Goal: Check status: Verify the current state of an ongoing process or item

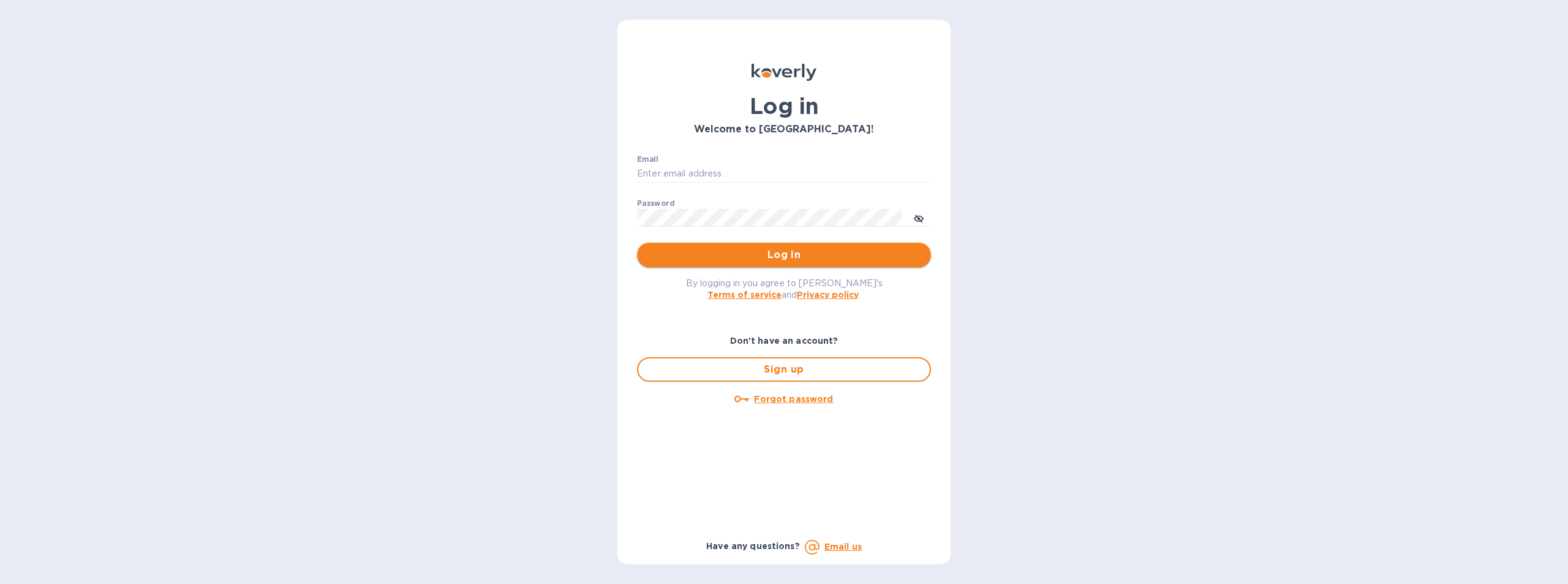
type input "[EMAIL_ADDRESS][DOMAIN_NAME]"
click at [782, 260] on span "Log in" at bounding box center [784, 254] width 274 height 14
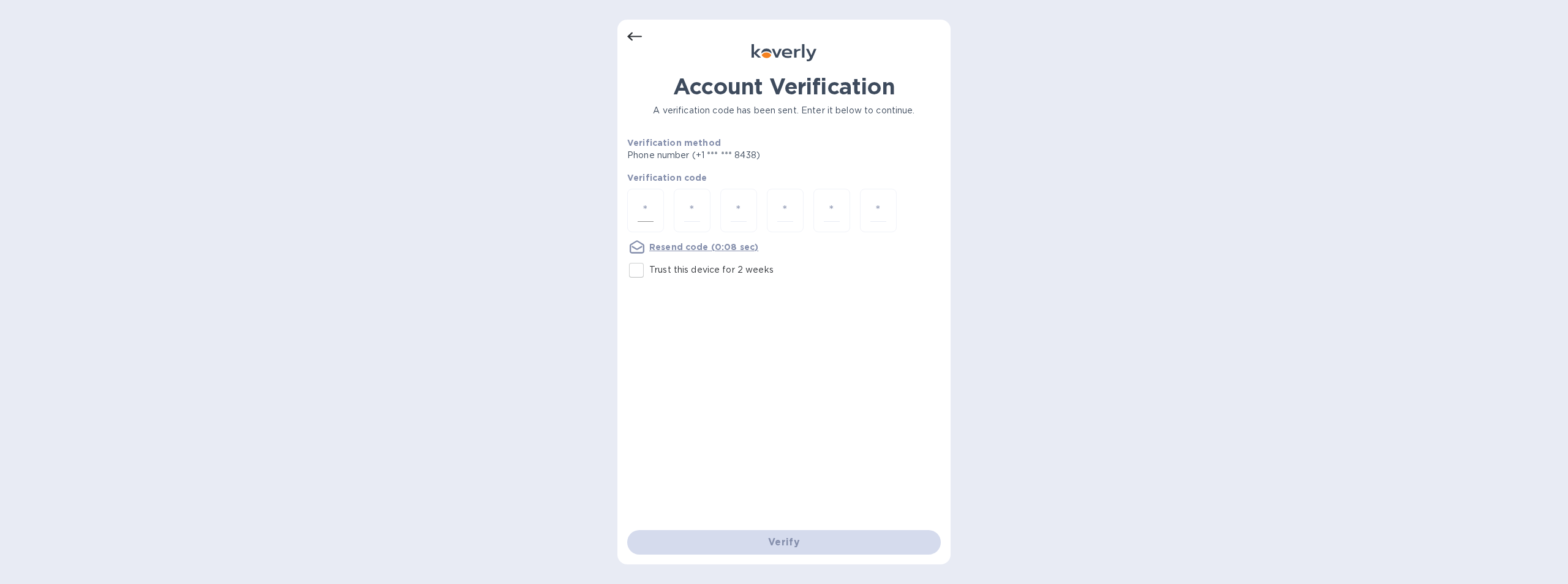
click at [648, 209] on input "number" at bounding box center [645, 211] width 16 height 23
type input "6"
type input "9"
type input "3"
type input "0"
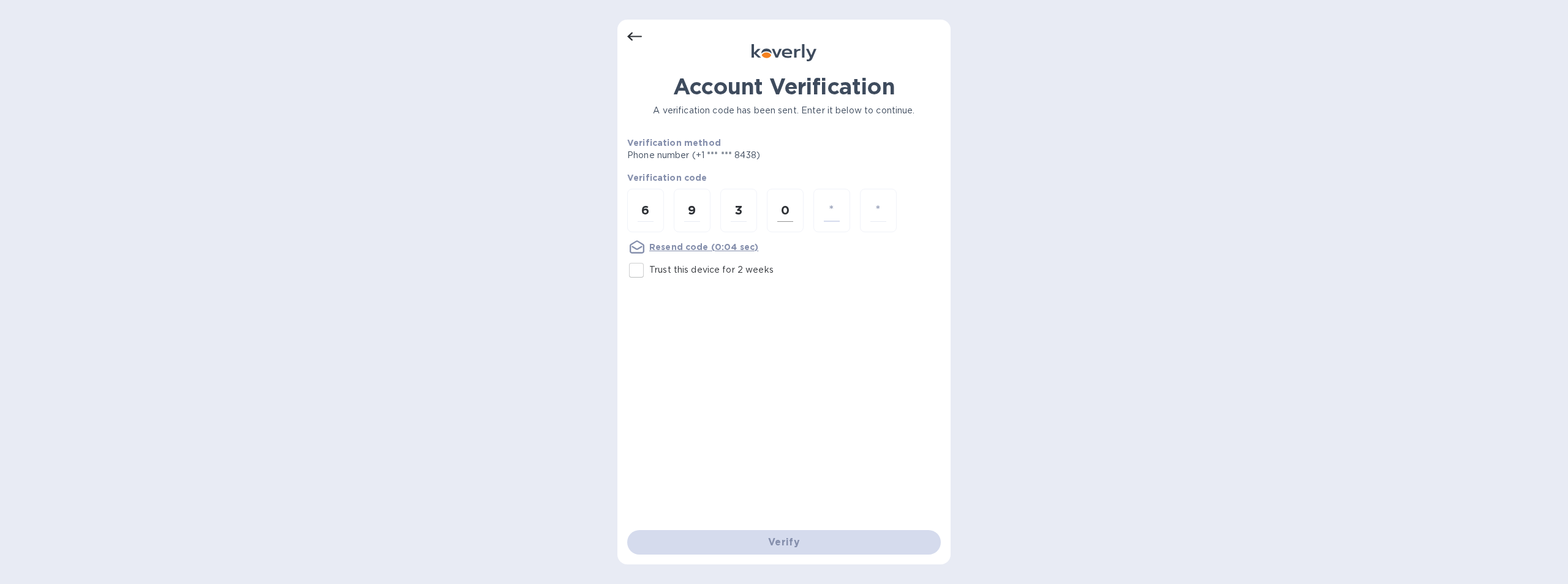
type input "4"
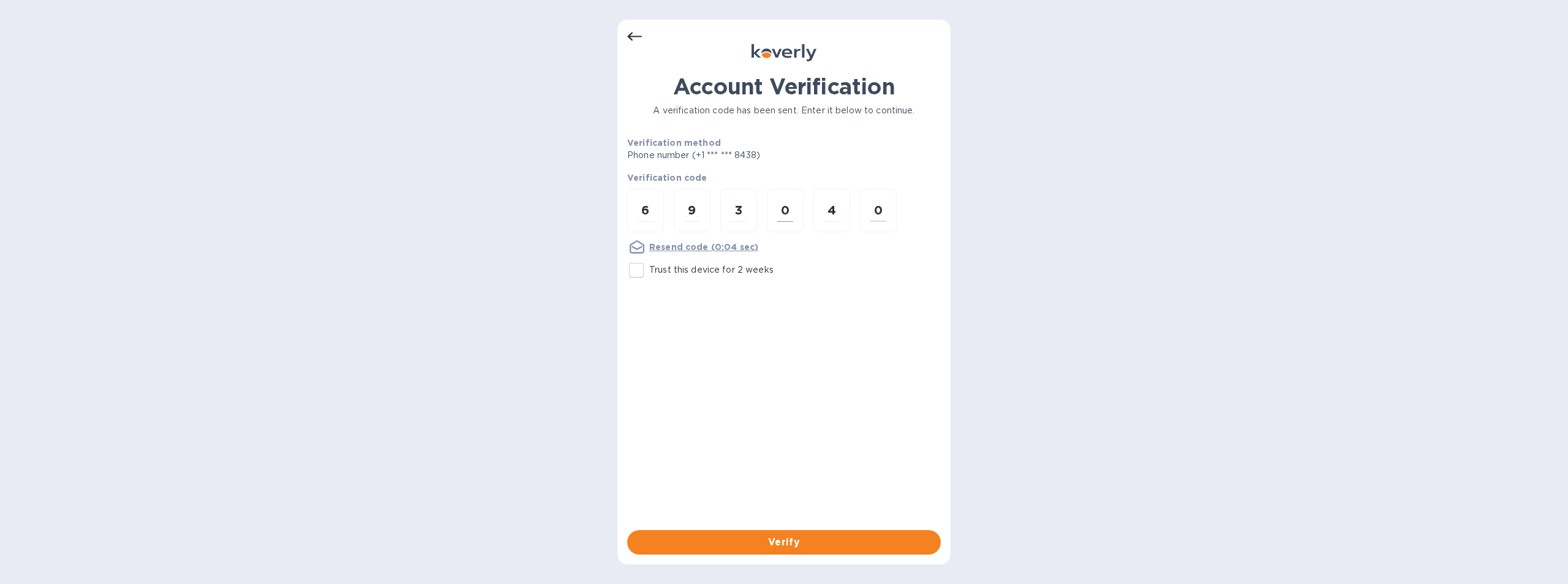
type input "0"
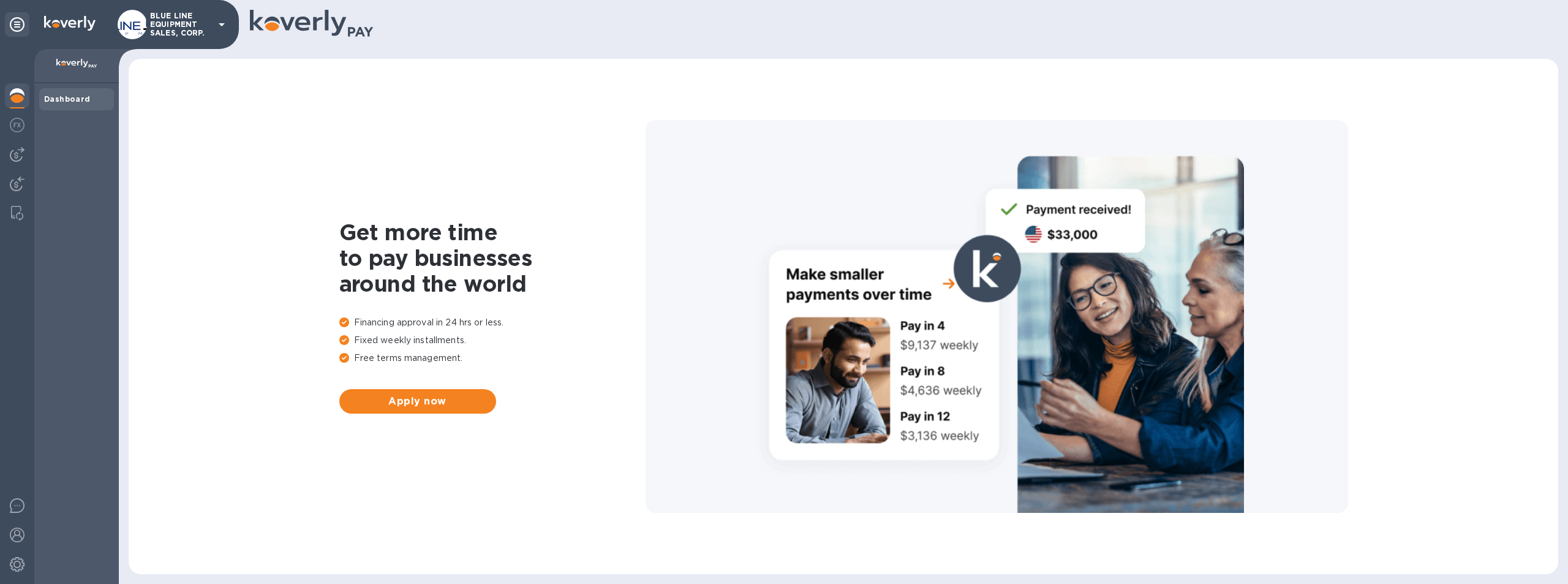
click at [178, 25] on p "BLUE LINE EQUIPMENT SALES, CORP." at bounding box center [181, 24] width 61 height 26
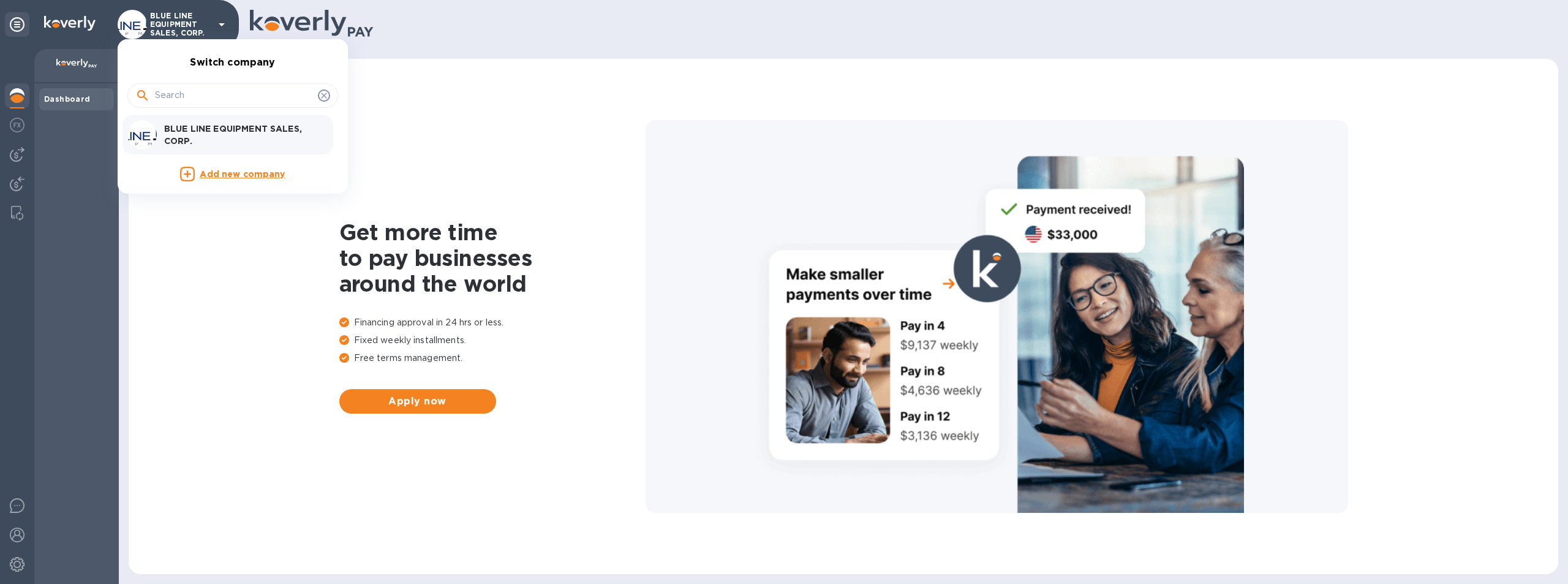
click at [204, 128] on p "BLUE LINE EQUIPMENT SALES, CORP." at bounding box center [241, 135] width 154 height 25
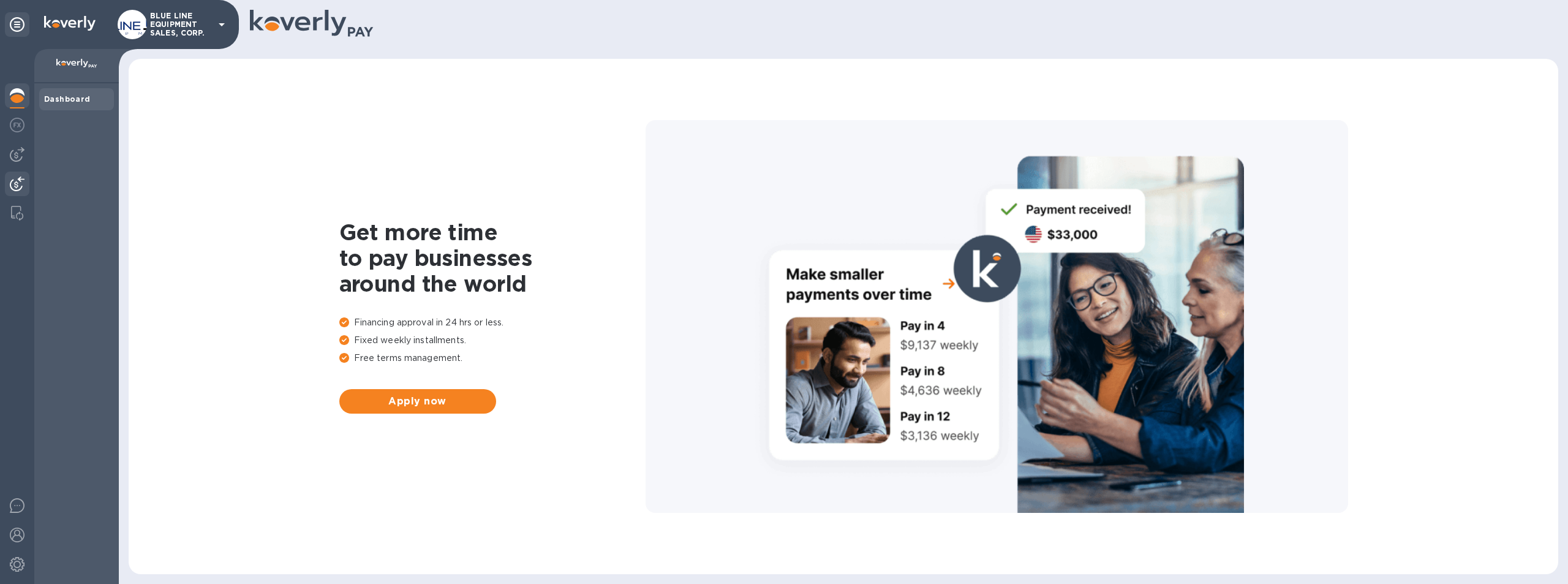
click at [11, 181] on img at bounding box center [16, 183] width 14 height 14
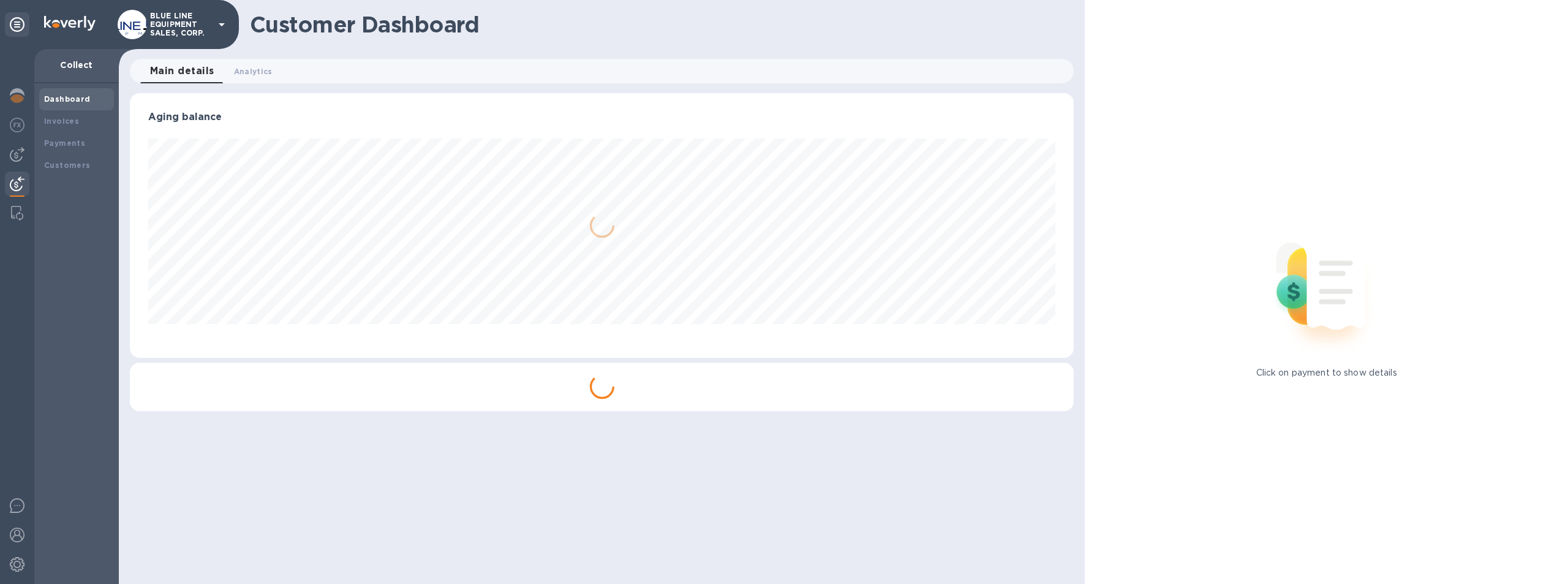
scroll to position [265, 944]
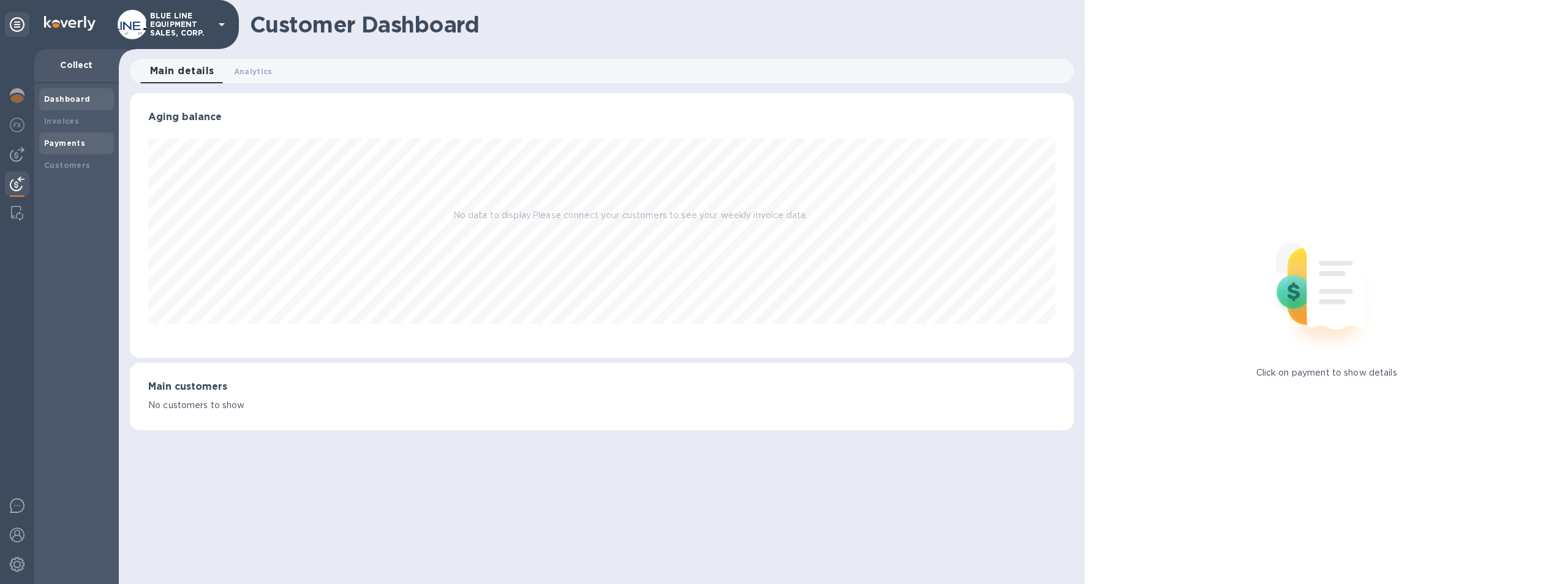
click at [63, 144] on b "Payments" at bounding box center [64, 143] width 41 height 10
